Goal: Task Accomplishment & Management: Use online tool/utility

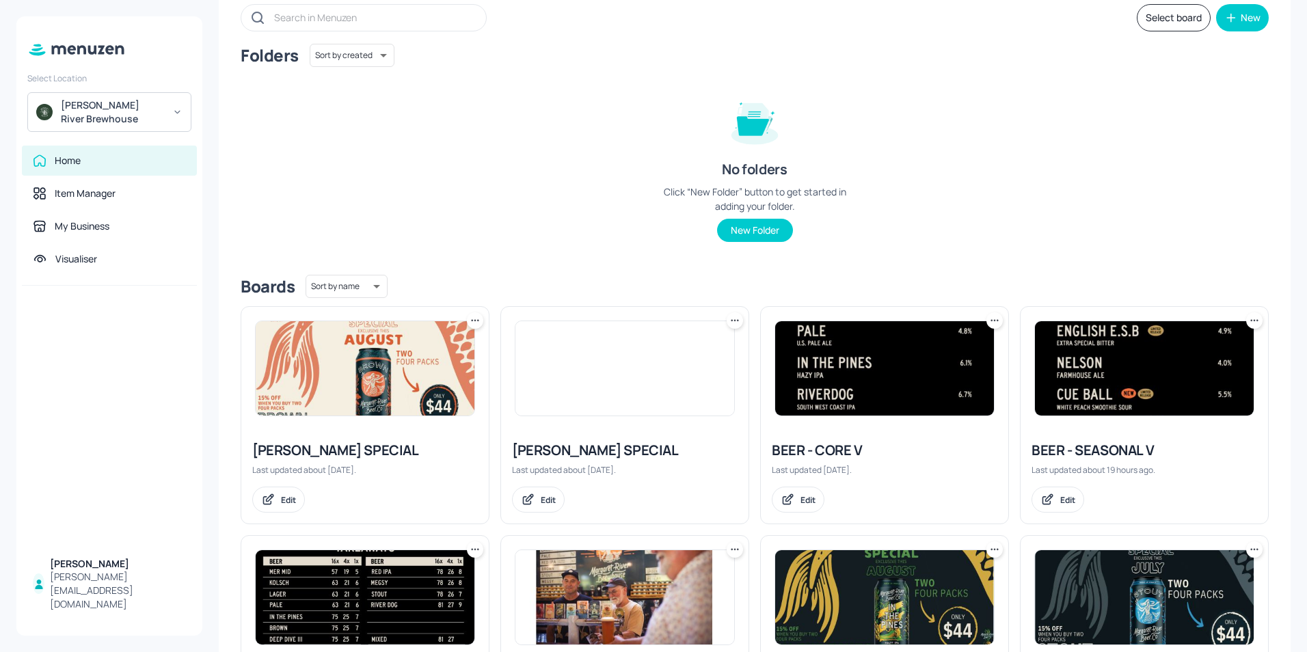
scroll to position [205, 0]
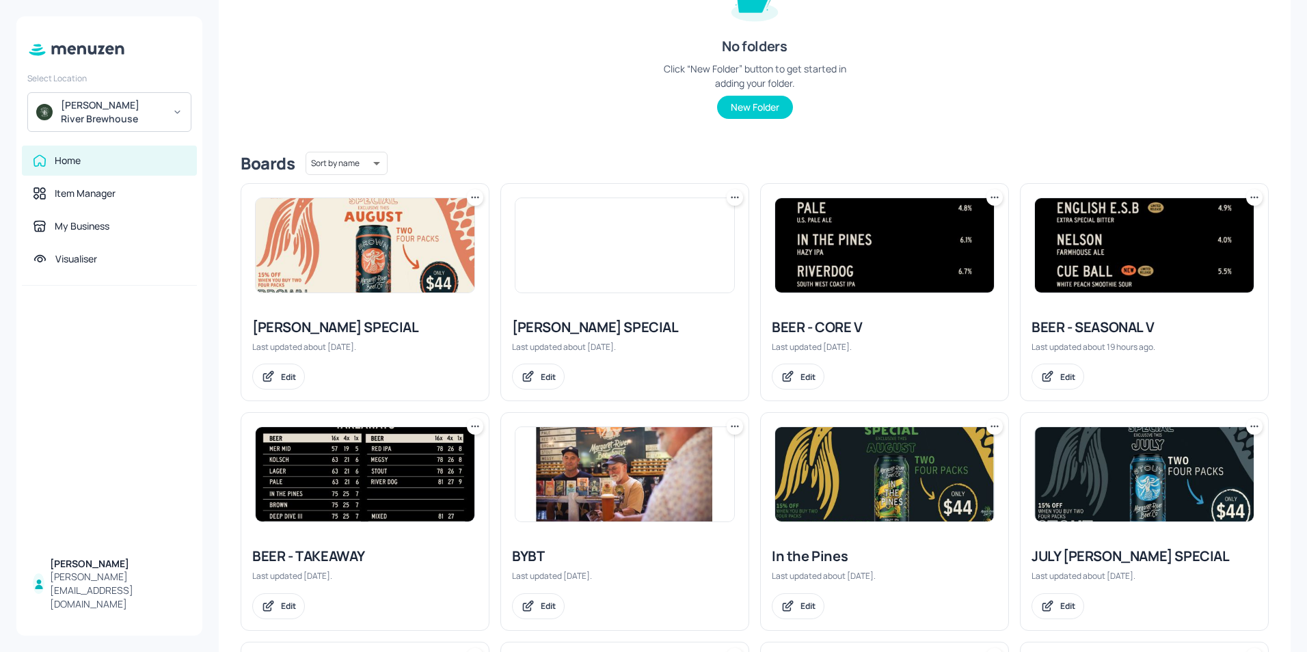
click at [824, 249] on img at bounding box center [884, 245] width 219 height 94
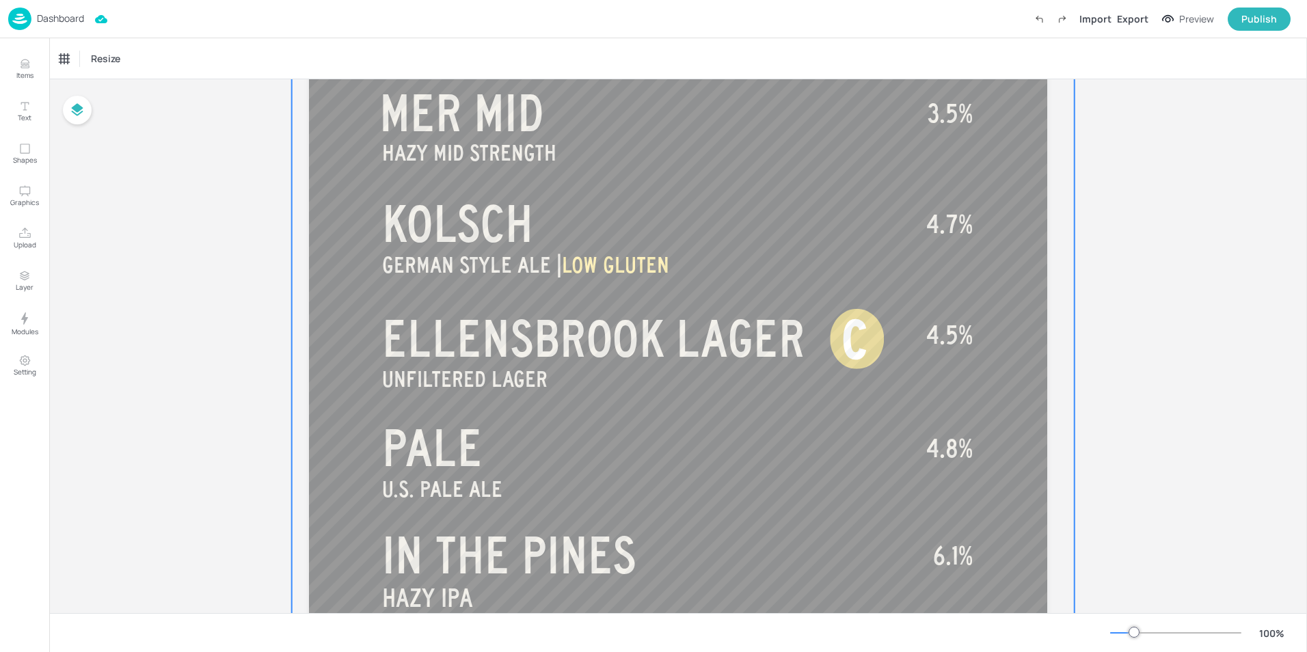
scroll to position [205, 0]
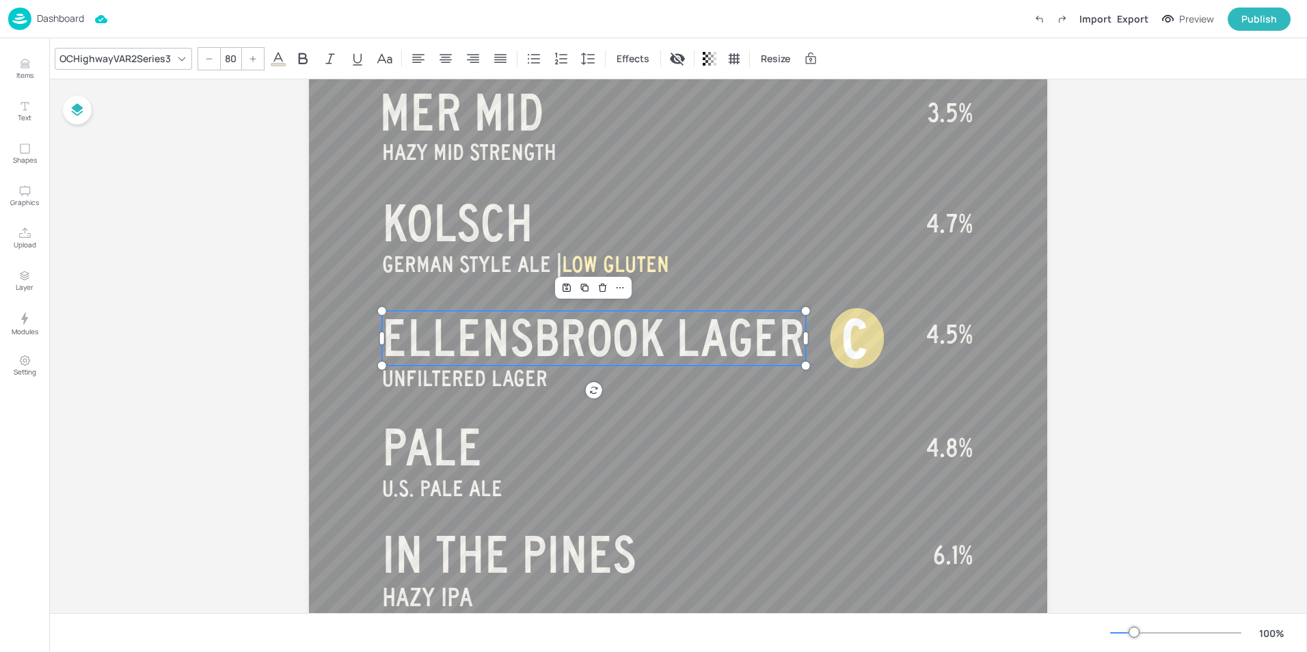
click at [656, 334] on span "ELLENSBROOK LAGER" at bounding box center [593, 338] width 423 height 55
click at [676, 334] on span "ELLENSBROOK LAGER" at bounding box center [593, 338] width 423 height 55
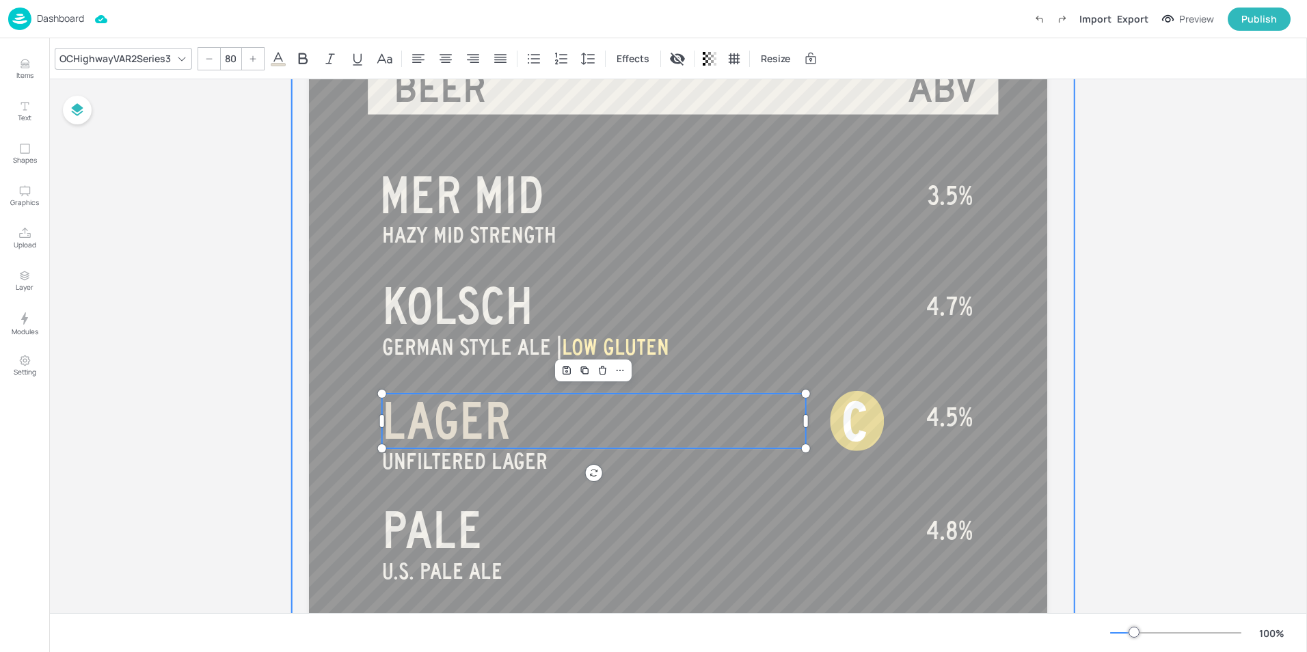
scroll to position [137, 0]
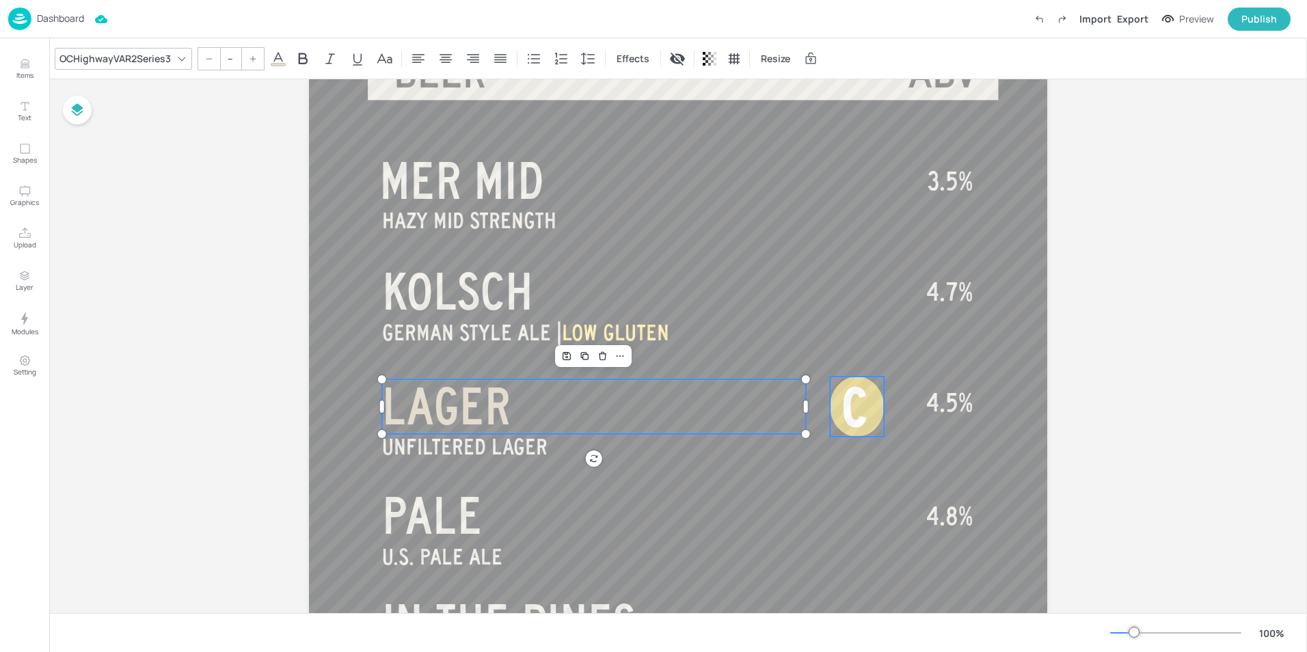
type input "82.5"
click at [858, 404] on span "C" at bounding box center [854, 407] width 26 height 57
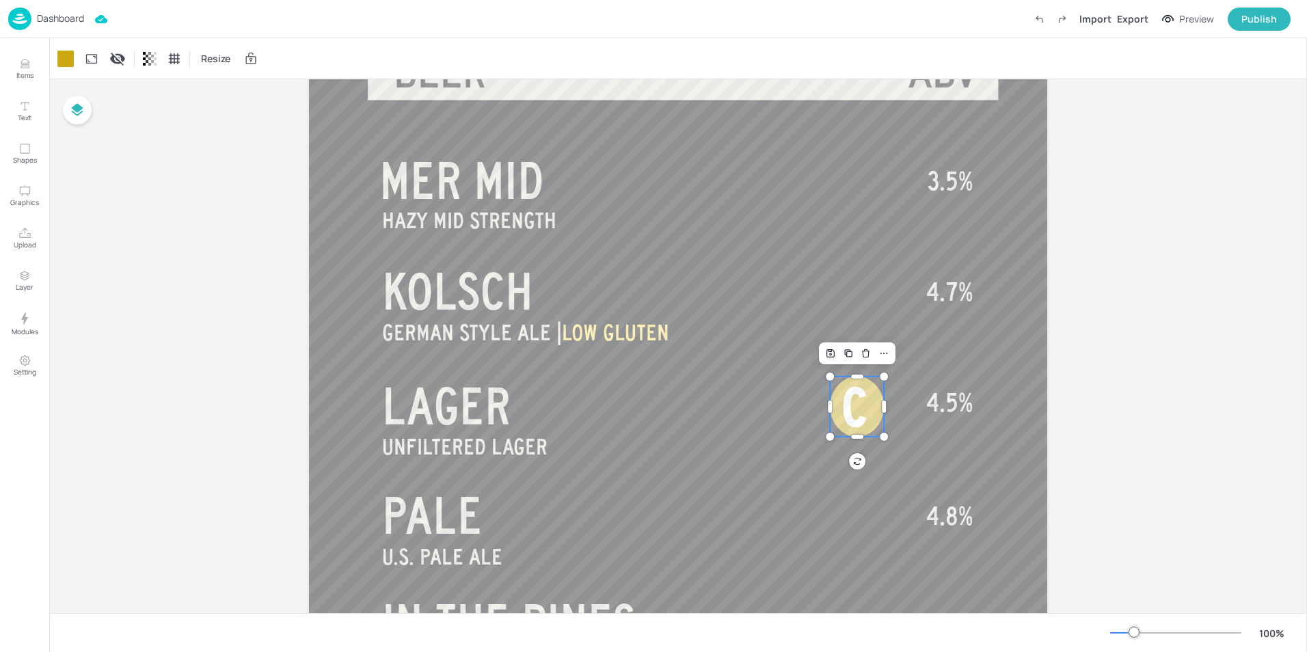
click at [873, 407] on div at bounding box center [857, 407] width 54 height 60
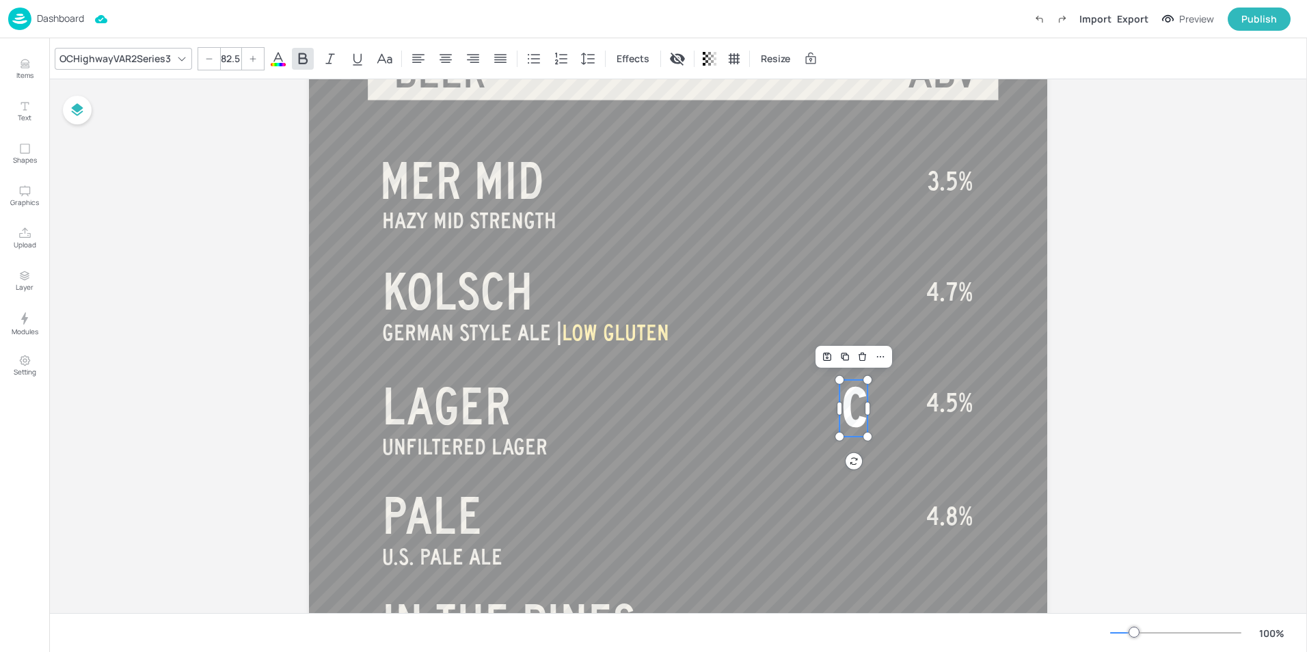
click at [854, 408] on span "C" at bounding box center [854, 407] width 26 height 57
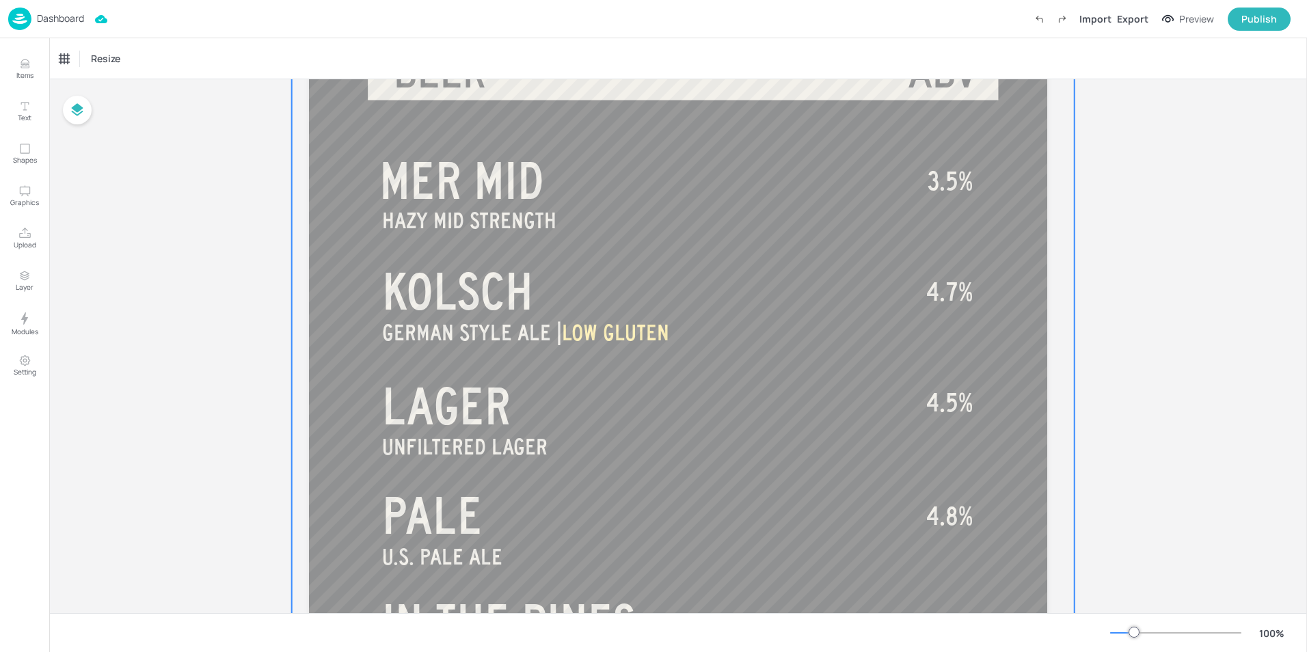
scroll to position [205, 0]
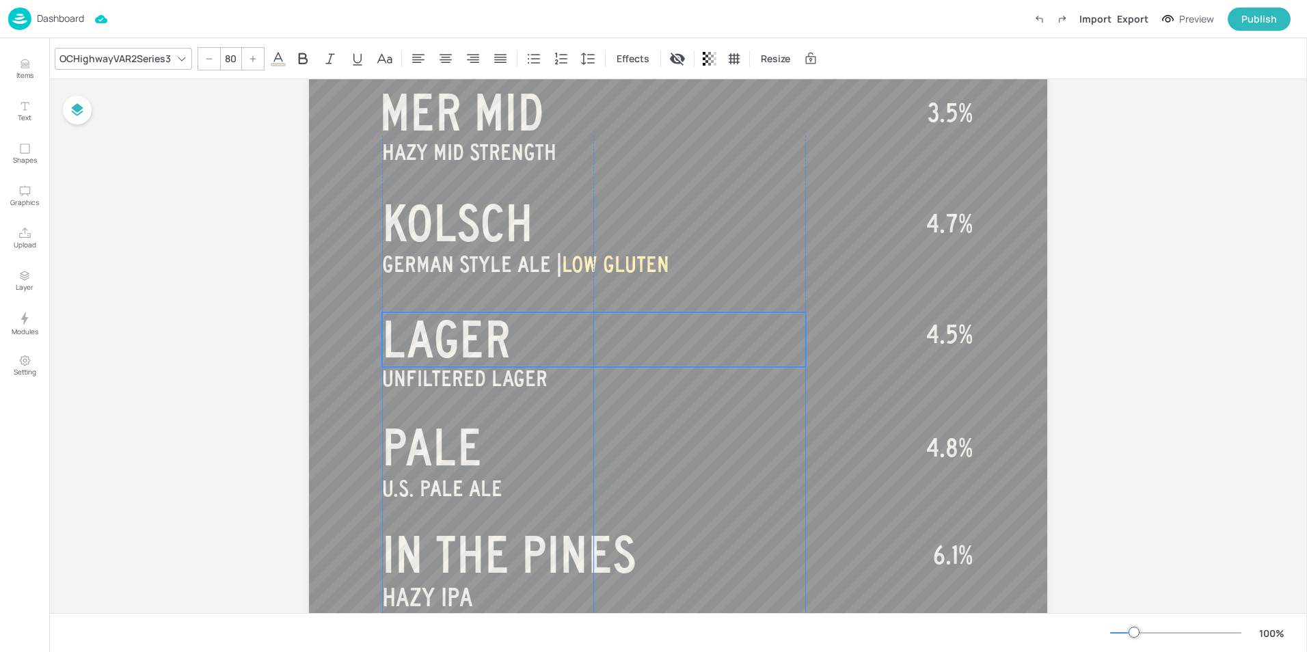
click at [457, 344] on span "LAGER" at bounding box center [446, 339] width 129 height 55
type input "35"
click at [434, 382] on span "UNFILTERED LAGER" at bounding box center [464, 378] width 165 height 24
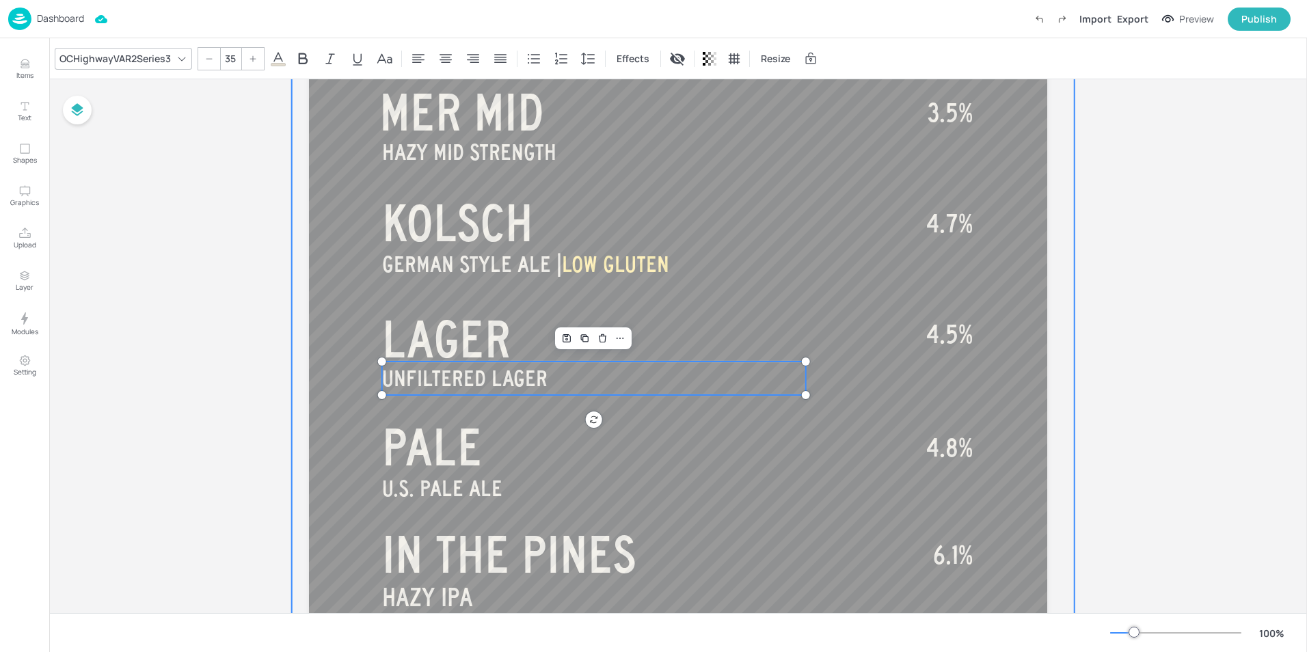
click at [445, 404] on div at bounding box center [683, 582] width 783 height 1327
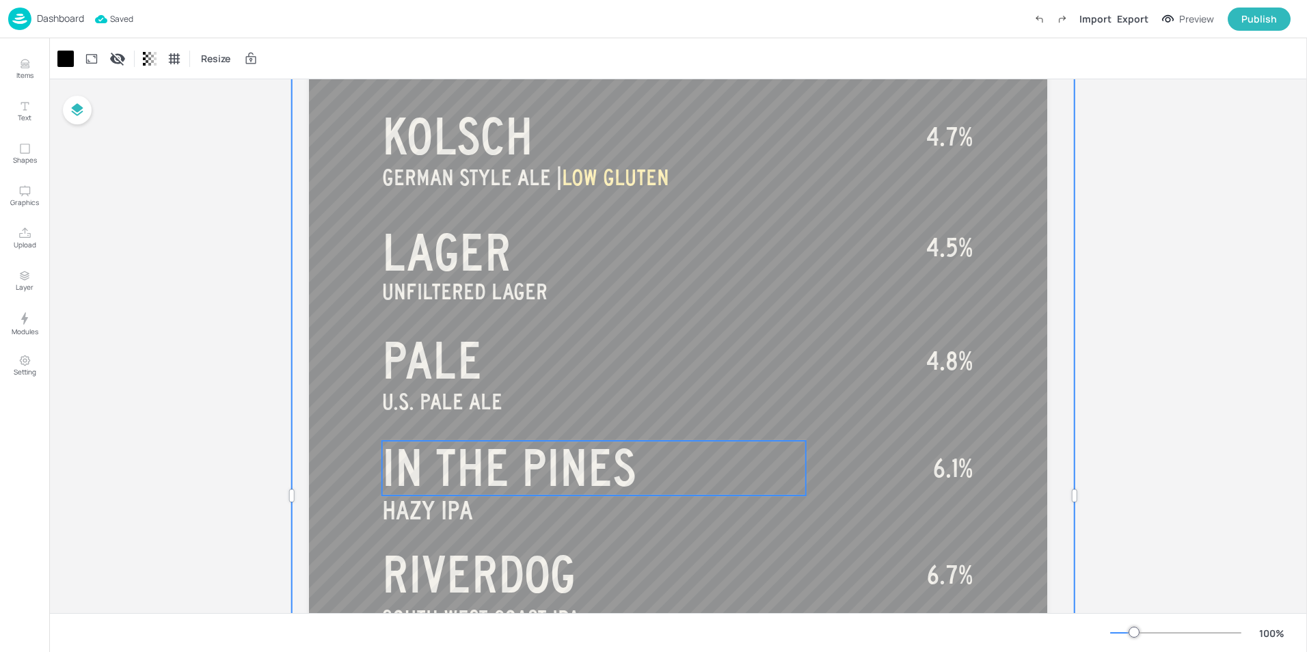
scroll to position [137, 0]
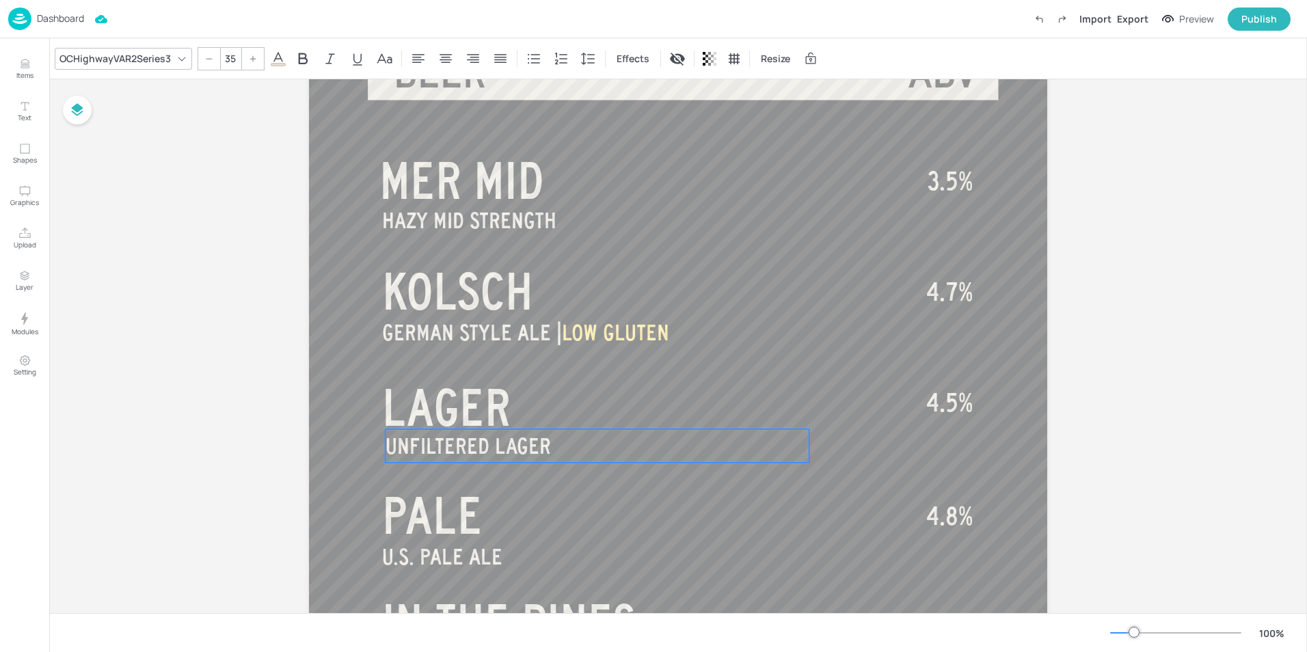
click at [461, 448] on span "UNFILTERED LAGER" at bounding box center [467, 446] width 165 height 24
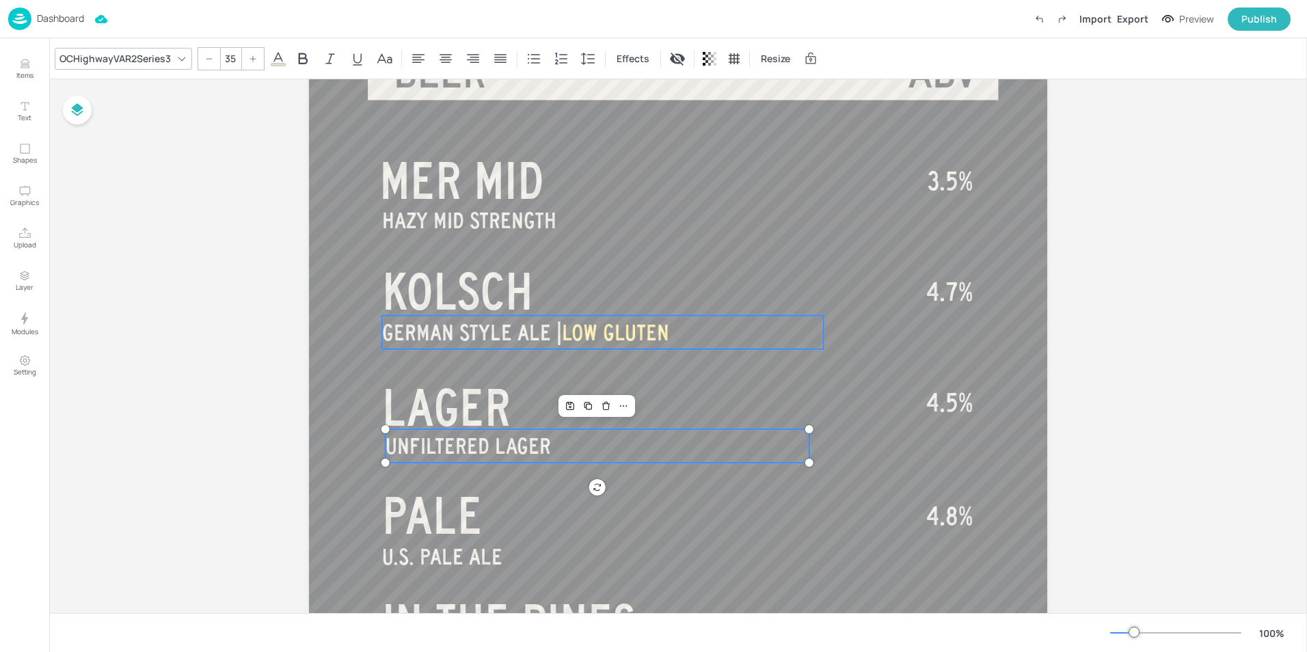
type input "35"
click at [479, 339] on span "GERMAN STYLE ALE |" at bounding box center [472, 333] width 180 height 24
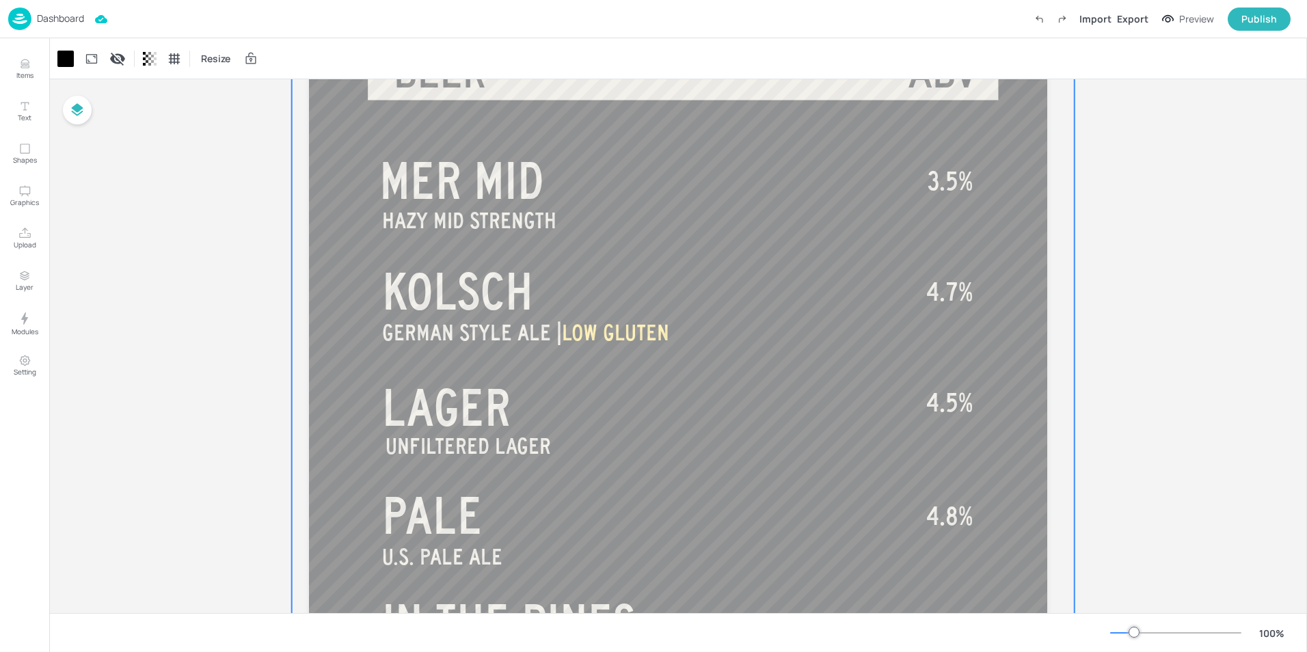
click at [468, 368] on div at bounding box center [683, 650] width 783 height 1327
click at [1255, 18] on div "Publish" at bounding box center [1259, 19] width 36 height 15
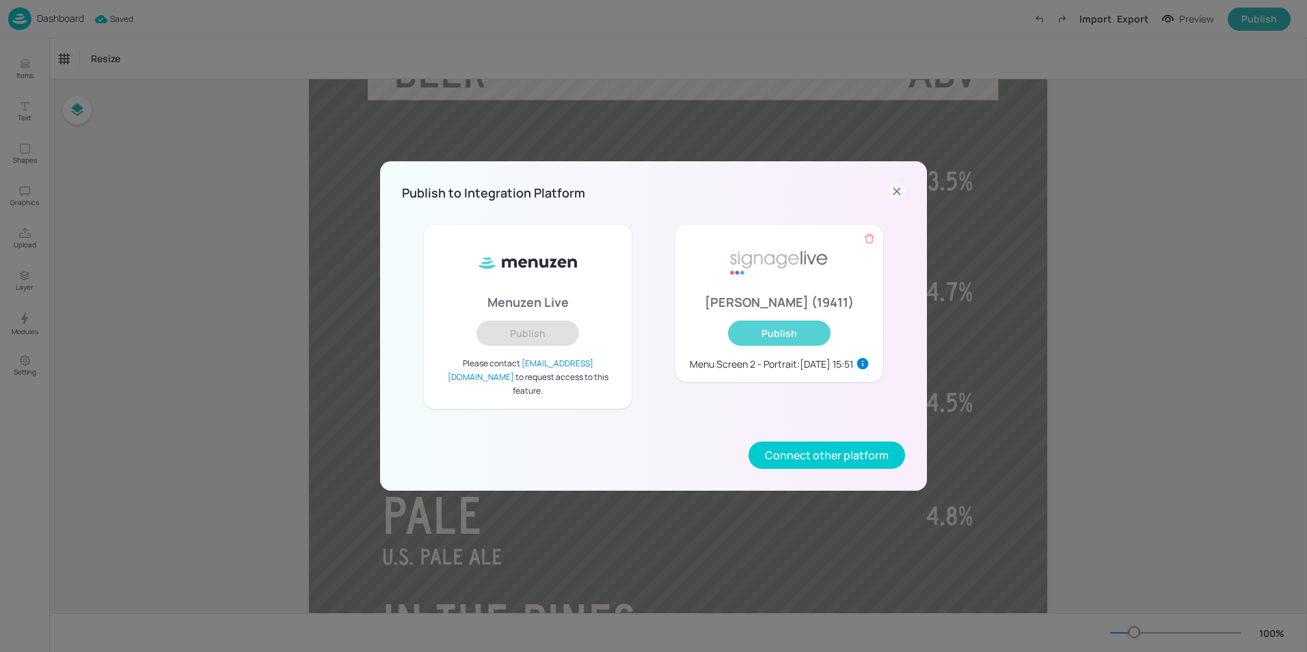
click at [783, 346] on button "Publish" at bounding box center [779, 333] width 103 height 25
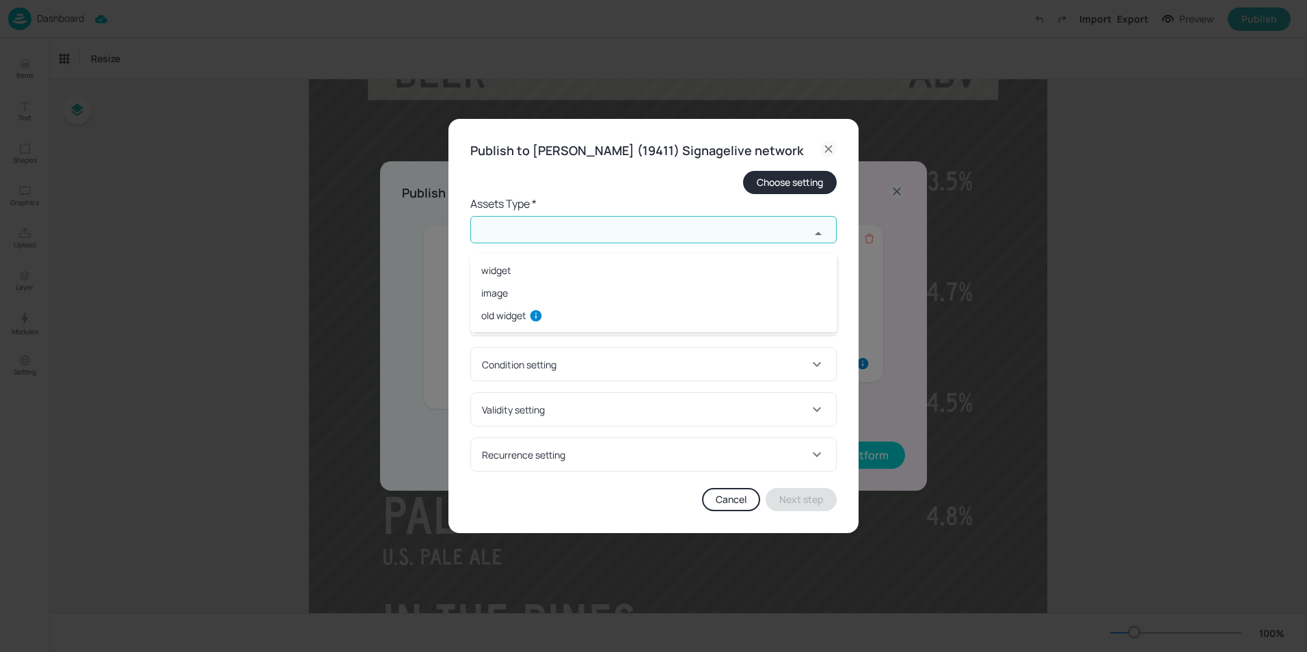
click at [614, 243] on input "text" at bounding box center [640, 229] width 340 height 27
click at [530, 272] on li "widget" at bounding box center [653, 270] width 366 height 23
type input "widget"
click at [534, 293] on input "text" at bounding box center [640, 284] width 340 height 27
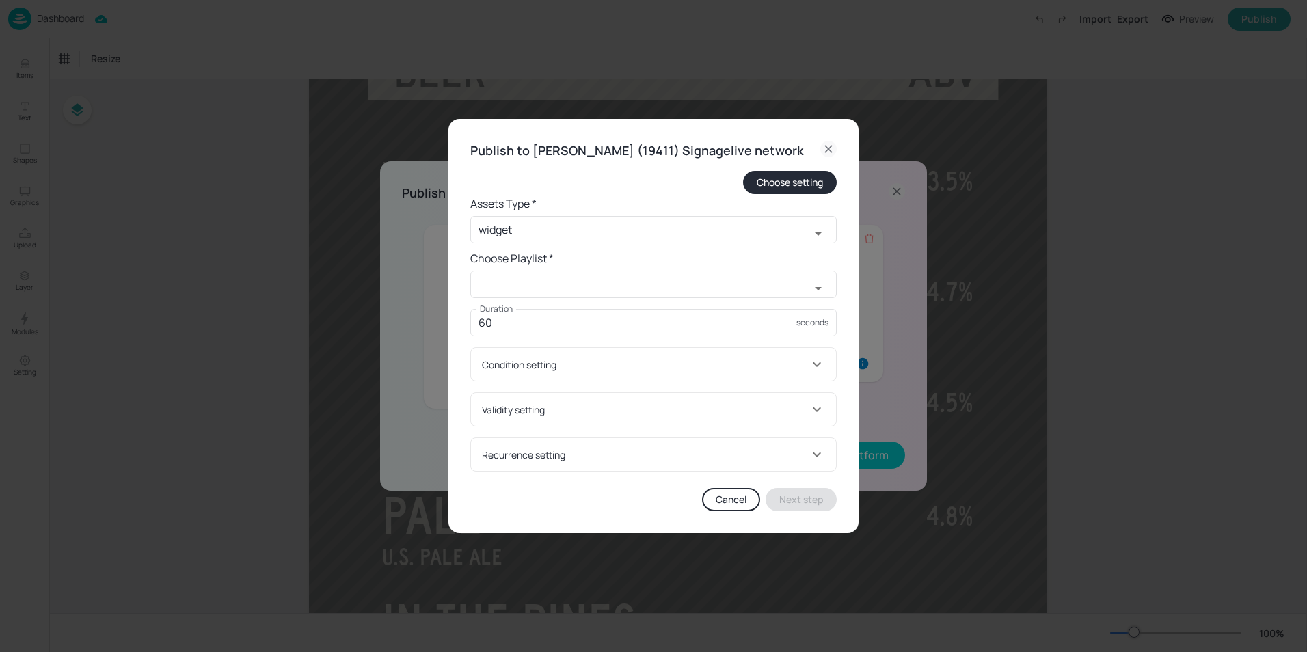
click at [530, 278] on form "Choose setting Assets Type * widget ​ Choose Playlist * ​ Duration 60 seconds D…" at bounding box center [653, 321] width 366 height 301
click at [528, 287] on input "text" at bounding box center [640, 284] width 340 height 27
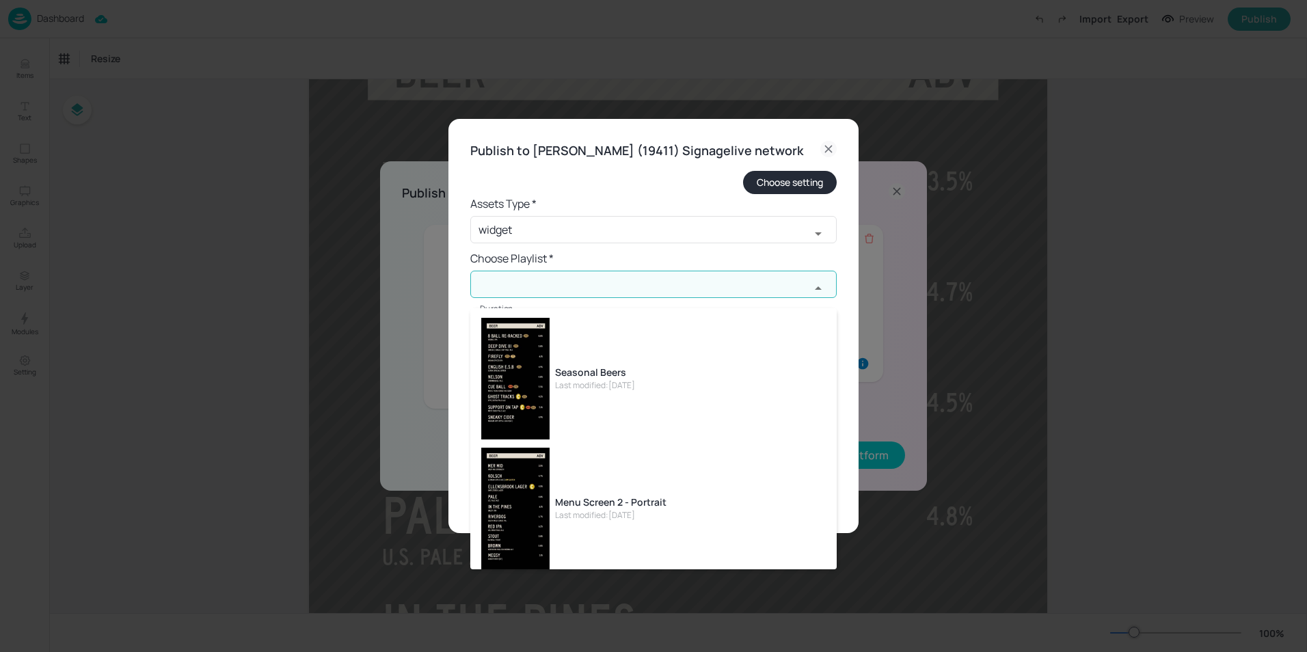
scroll to position [68, 0]
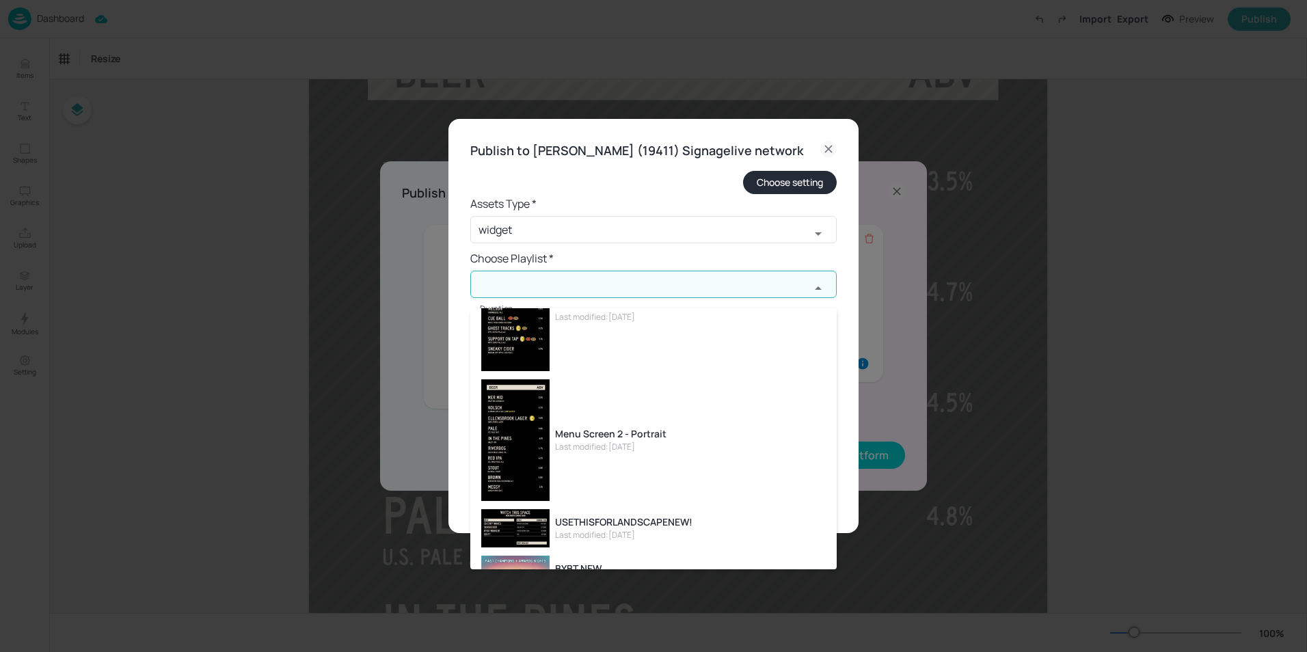
click at [616, 457] on li "Menu Screen 2 - Portrait Last modified: [DATE]" at bounding box center [653, 440] width 366 height 130
type input "Menu Screen 2 - Portrait"
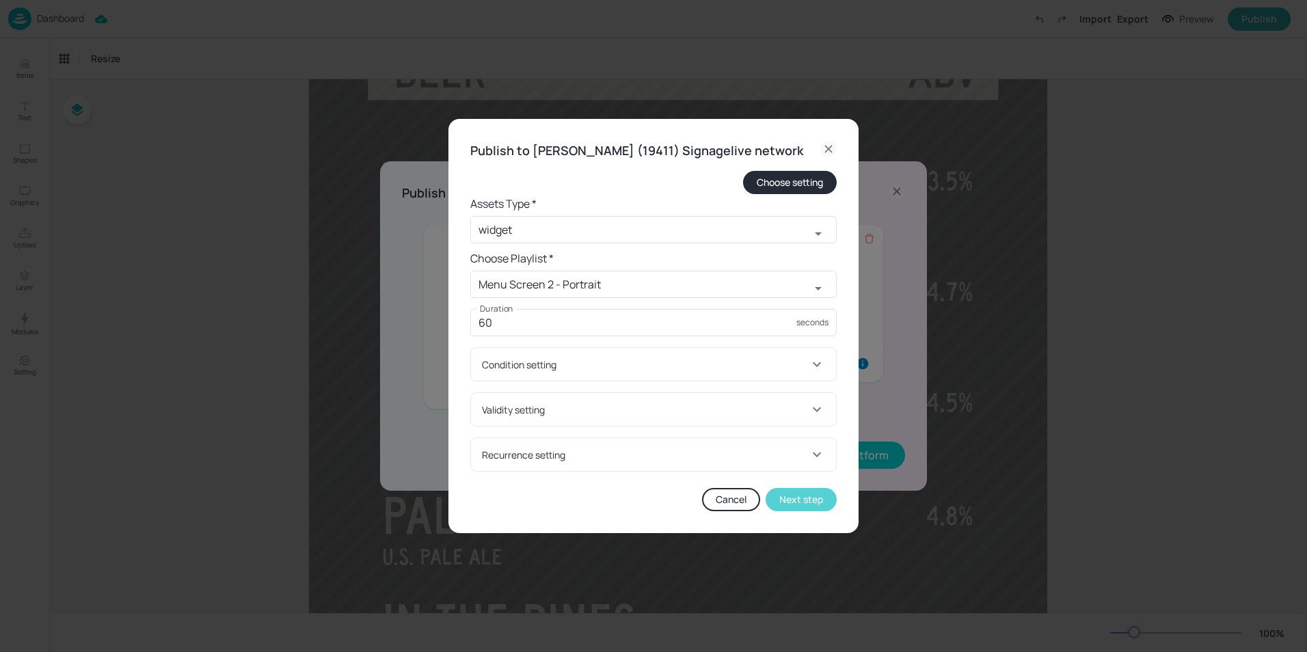
click at [793, 507] on button "Next step" at bounding box center [800, 499] width 71 height 23
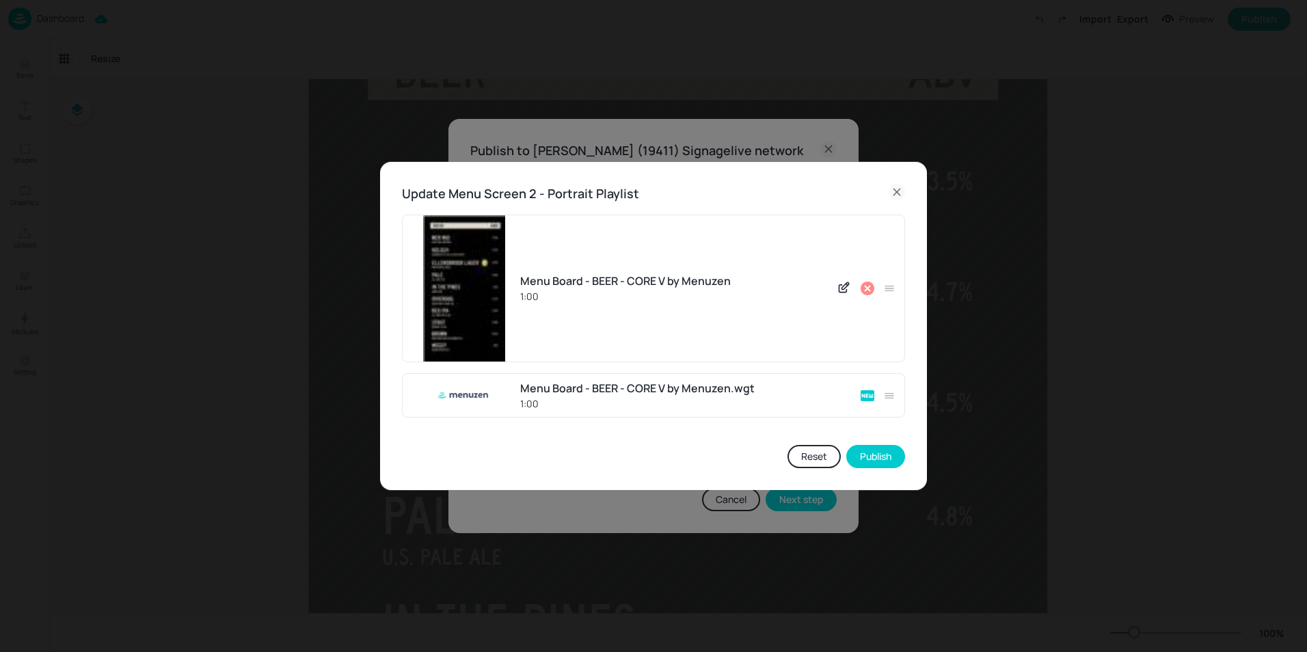
click at [865, 295] on icon at bounding box center [867, 289] width 14 height 14
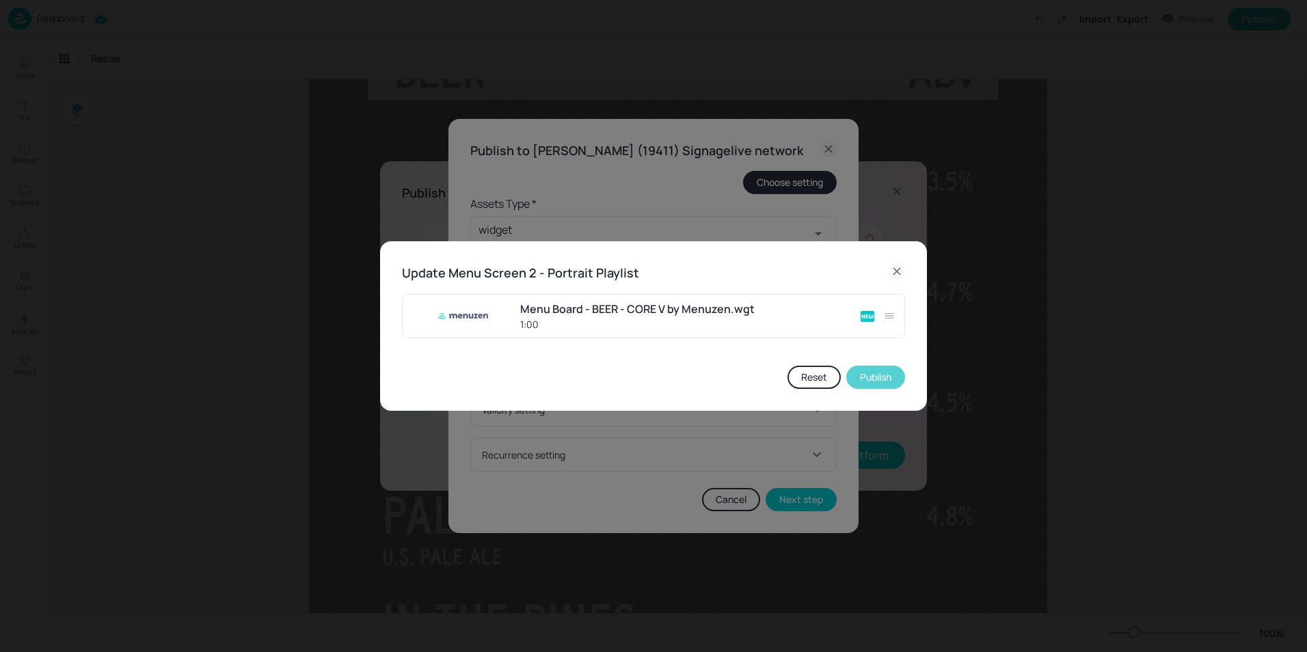
click at [870, 381] on button "Publish" at bounding box center [875, 377] width 59 height 23
